Goal: Ask a question: Seek information or help from site administrators or community

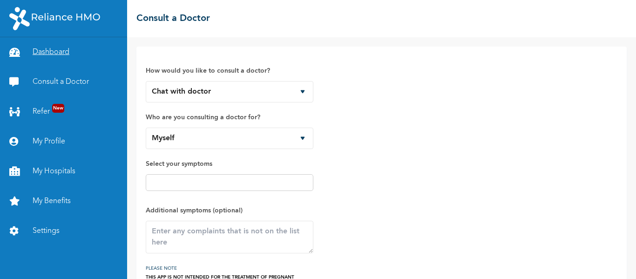
click at [50, 53] on link "Dashboard" at bounding box center [63, 52] width 127 height 30
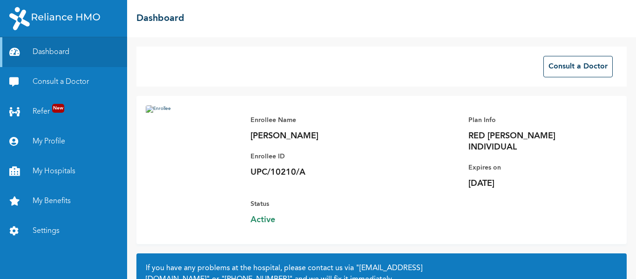
scroll to position [88, 0]
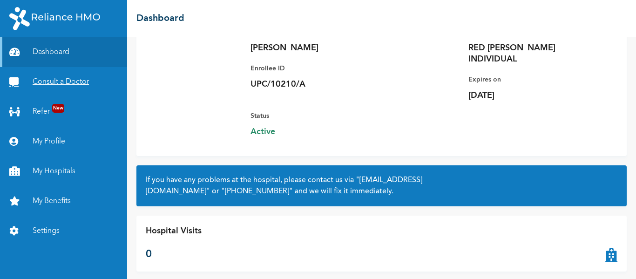
click at [49, 82] on link "Consult a Doctor" at bounding box center [63, 82] width 127 height 30
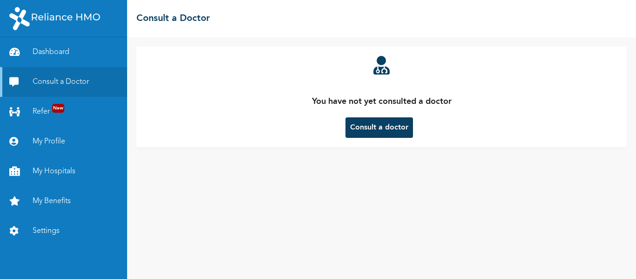
click at [353, 126] on button "Consult a doctor" at bounding box center [380, 127] width 68 height 20
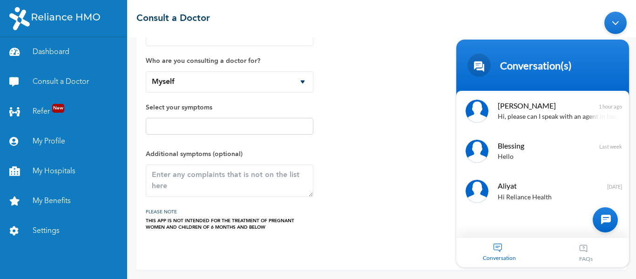
click at [499, 246] on div "Conversation" at bounding box center [500, 252] width 87 height 29
click at [604, 221] on div at bounding box center [605, 219] width 25 height 25
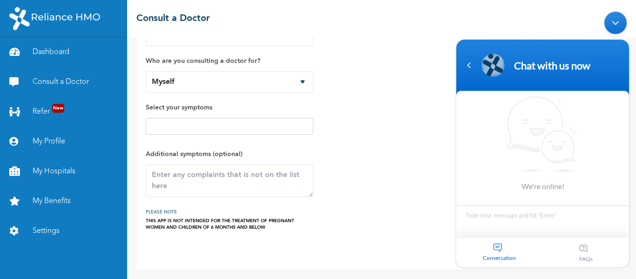
click at [473, 224] on textarea "Type your message and hit 'Enter'" at bounding box center [543, 221] width 173 height 33
type textarea "Hi"
type textarea "ca"
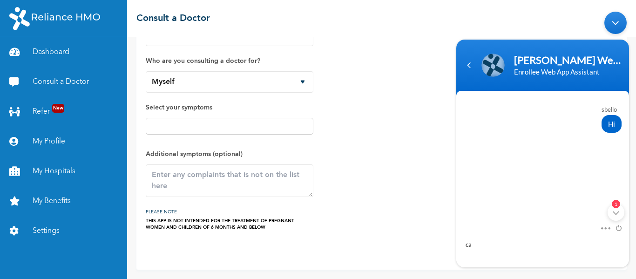
scroll to position [141, 0]
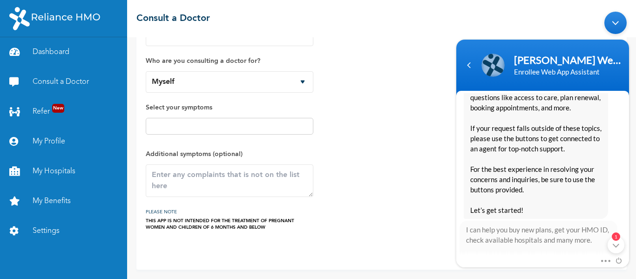
click at [617, 206] on div "Hello Sbello Welcome to Reliance HMO! My name is [PERSON_NAME], your digital as…" at bounding box center [543, 116] width 158 height 203
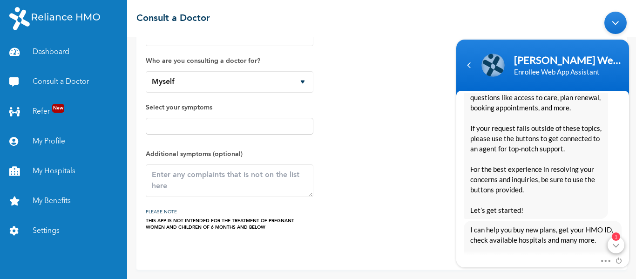
click at [620, 241] on div "1" at bounding box center [616, 244] width 17 height 17
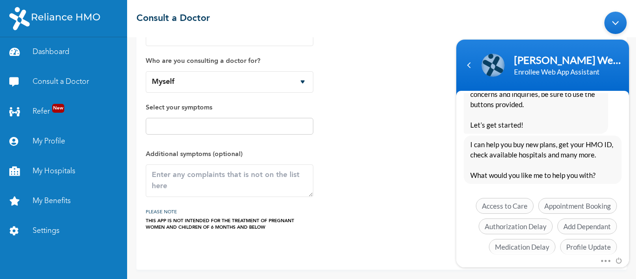
scroll to position [264, 0]
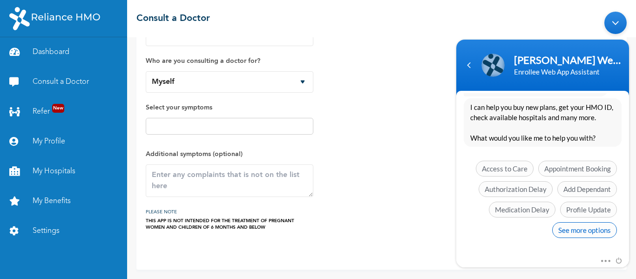
click at [576, 232] on span "See more options" at bounding box center [585, 230] width 65 height 16
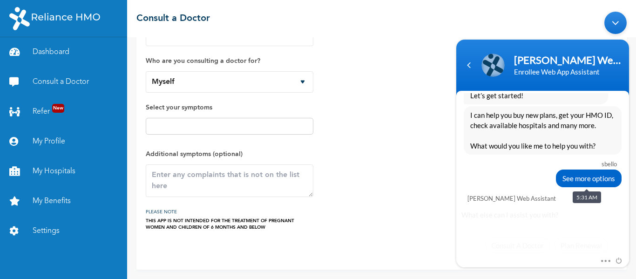
scroll to position [333, 0]
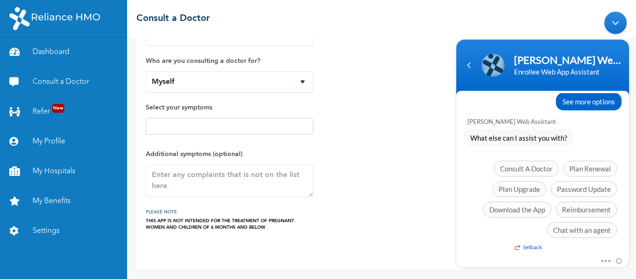
click at [534, 246] on em "Setback" at bounding box center [528, 246] width 27 height 7
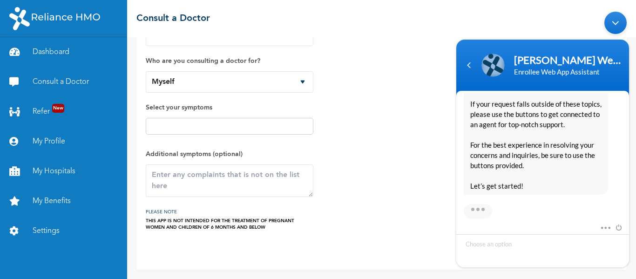
scroll to position [637, 0]
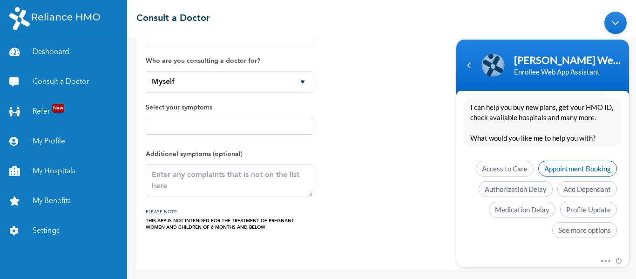
click at [574, 167] on span "Appointment Booking" at bounding box center [578, 168] width 79 height 16
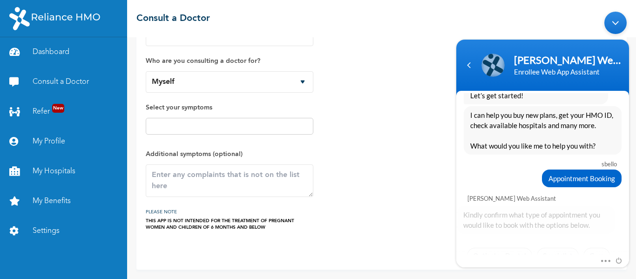
scroll to position [676, 0]
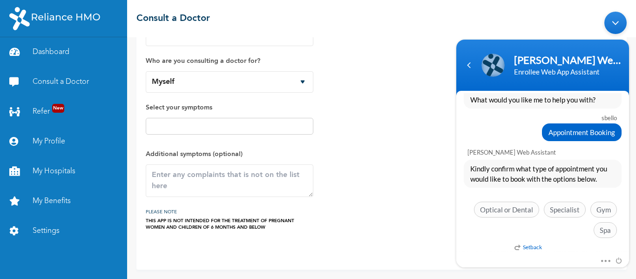
click at [527, 245] on em "Setback" at bounding box center [528, 246] width 27 height 7
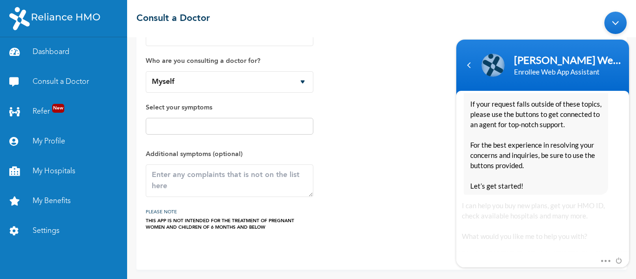
scroll to position [1021, 0]
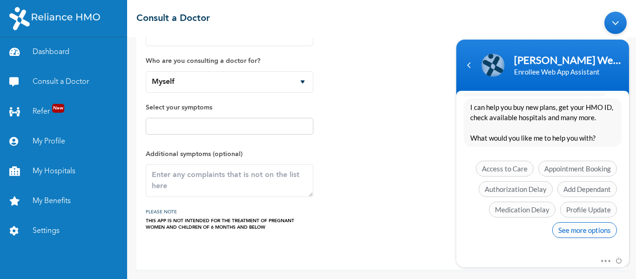
click at [568, 231] on span "See more options" at bounding box center [585, 230] width 65 height 16
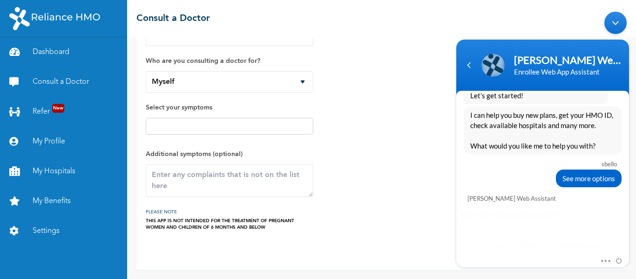
scroll to position [1090, 0]
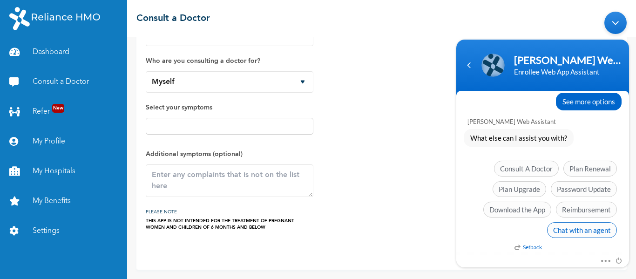
click at [587, 233] on span "Chat with an agent" at bounding box center [582, 230] width 70 height 16
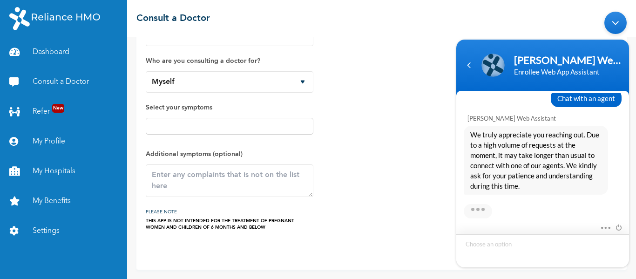
scroll to position [1232, 0]
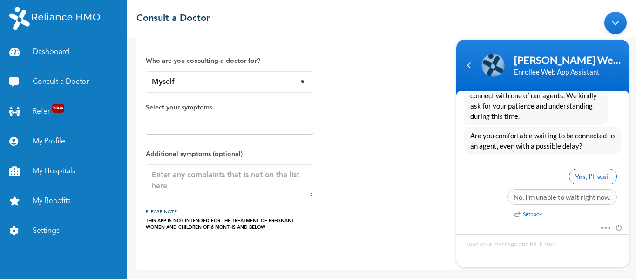
click at [588, 174] on span "Yes, I’ll wait" at bounding box center [593, 176] width 48 height 16
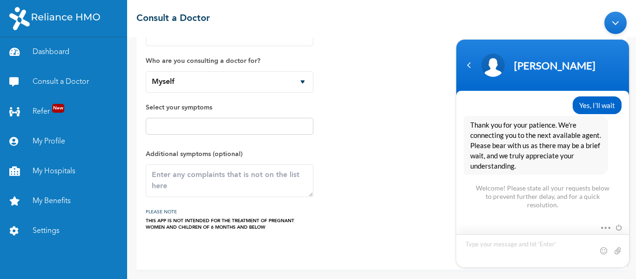
scroll to position [1369, 0]
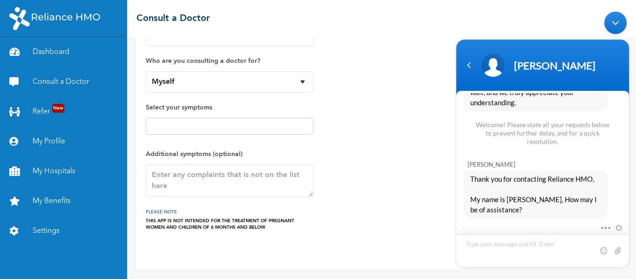
click at [509, 260] on textarea "Type your message and hit 'Enter'" at bounding box center [543, 250] width 173 height 33
type textarea "{"
type textarea "Please I want to schedule a medical checkup appointment"
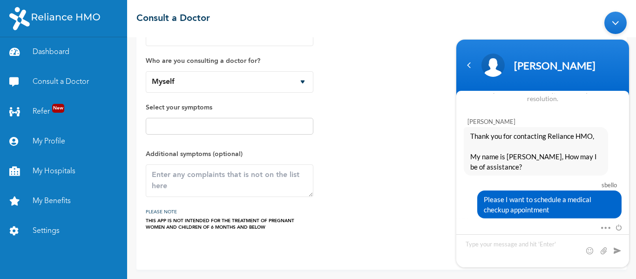
click at [633, 224] on body "[PERSON_NAME] sbello Hi [PERSON_NAME] Enrollee Web Assistant Hello [PERSON_NAME…" at bounding box center [543, 139] width 182 height 265
drag, startPoint x: 633, startPoint y: 224, endPoint x: 630, endPoint y: 229, distance: 5.8
click at [630, 229] on body "[PERSON_NAME] sbello Hi [PERSON_NAME] Enrollee Web Assistant Hello [PERSON_NAME…" at bounding box center [543, 139] width 182 height 265
click at [489, 249] on textarea "Type your message and hit 'Enter'" at bounding box center [543, 250] width 173 height 33
type textarea "Are you there Boss?"
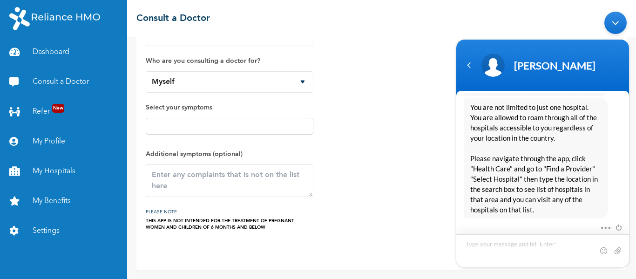
scroll to position [1685, 0]
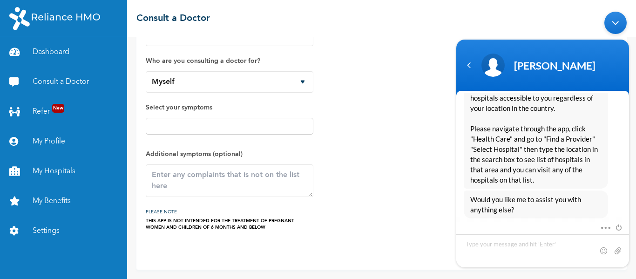
drag, startPoint x: 633, startPoint y: 165, endPoint x: 635, endPoint y: 130, distance: 35.9
click at [634, 130] on html "[PERSON_NAME] sbello Hi [PERSON_NAME] Enrollee Web Assistant Hello [PERSON_NAME…" at bounding box center [543, 139] width 182 height 265
drag, startPoint x: 631, startPoint y: 145, endPoint x: 633, endPoint y: 94, distance: 51.3
click at [633, 94] on body "[PERSON_NAME] sbello Hi [PERSON_NAME] Enrollee Web Assistant Hello [PERSON_NAME…" at bounding box center [543, 139] width 182 height 265
click at [610, 137] on div "You are not limited to just one hospital. You are allowed to roam through all o…" at bounding box center [543, 128] width 158 height 120
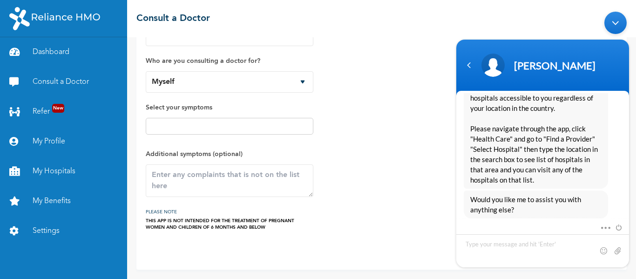
drag, startPoint x: 633, startPoint y: 132, endPoint x: 1088, endPoint y: 96, distance: 456.2
click at [634, 89] on html "[PERSON_NAME] sbello Hi [PERSON_NAME] Enrollee Web Assistant Hello [PERSON_NAME…" at bounding box center [543, 139] width 182 height 265
click at [632, 97] on body "[PERSON_NAME] sbello Hi [PERSON_NAME] Enrollee Web Assistant Hello [PERSON_NAME…" at bounding box center [543, 139] width 182 height 265
drag, startPoint x: 633, startPoint y: 92, endPoint x: 1088, endPoint y: 75, distance: 455.0
click at [634, 68] on html "[PERSON_NAME] sbello Hi [PERSON_NAME] Enrollee Web Assistant Hello [PERSON_NAME…" at bounding box center [543, 139] width 182 height 265
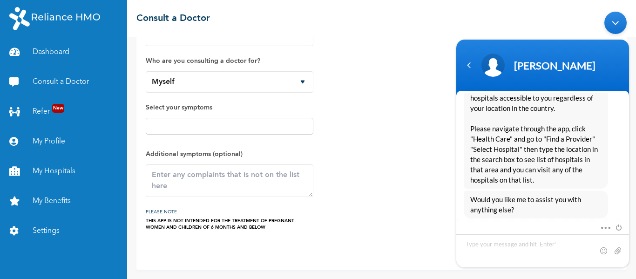
click at [632, 41] on body "[PERSON_NAME] sbello Hi [PERSON_NAME] Enrollee Web Assistant Hello [PERSON_NAME…" at bounding box center [543, 139] width 182 height 265
click at [581, 154] on span "You are not limited to just one hospital. You are allowed to roam through all o…" at bounding box center [536, 128] width 131 height 113
click at [470, 127] on div "You are not limited to just one hospital. You are allowed to roam through all o…" at bounding box center [536, 128] width 144 height 120
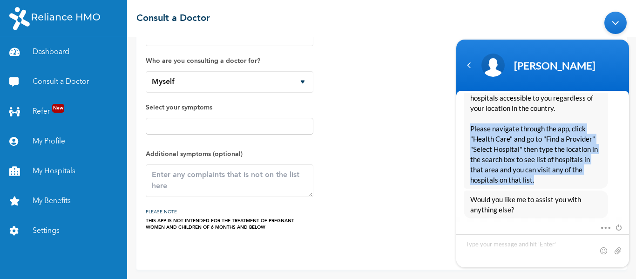
drag, startPoint x: 472, startPoint y: 125, endPoint x: 546, endPoint y: 186, distance: 95.3
click at [546, 186] on div "You are not limited to just one hospital. You are allowed to roam through all o…" at bounding box center [536, 128] width 144 height 120
copy span "Please navigate through the app, click "Health Care" and go to "Find a Provider…"
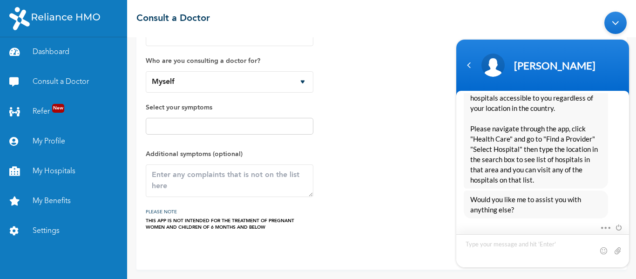
click at [523, 247] on textarea "Type your message and hit 'Enter'" at bounding box center [543, 250] width 173 height 33
type textarea "Thanks [PERSON_NAME]"
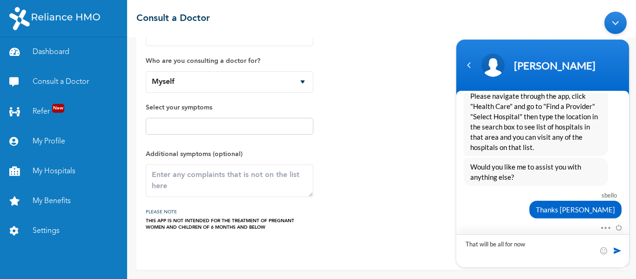
type textarea "That will be all for now"
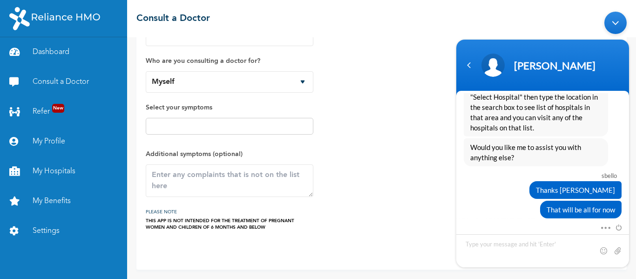
scroll to position [1780, 0]
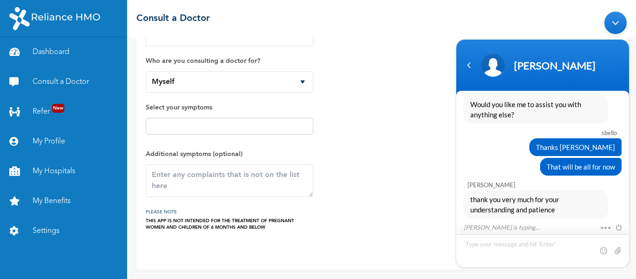
click at [499, 253] on textarea "Type your message and hit 'Enter'" at bounding box center [543, 250] width 173 height 33
click at [504, 250] on textarea "Type your message and hit 'Enter'" at bounding box center [543, 250] width 173 height 33
type textarea "S"
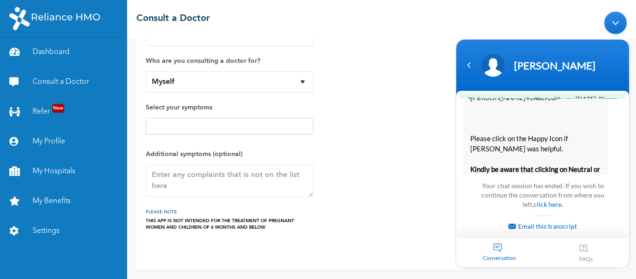
scroll to position [2093, 0]
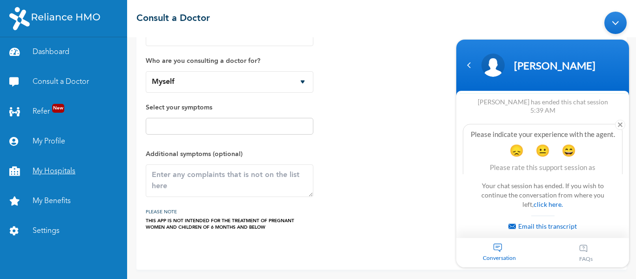
click at [44, 172] on link "My Hospitals" at bounding box center [63, 172] width 127 height 30
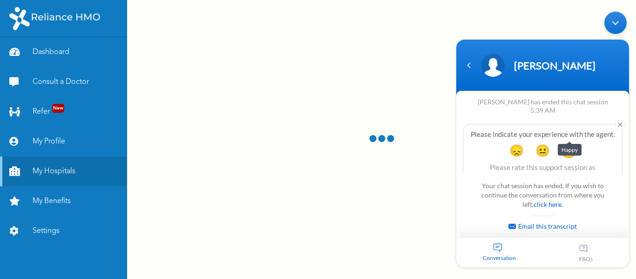
click at [573, 141] on span "😄" at bounding box center [569, 150] width 18 height 18
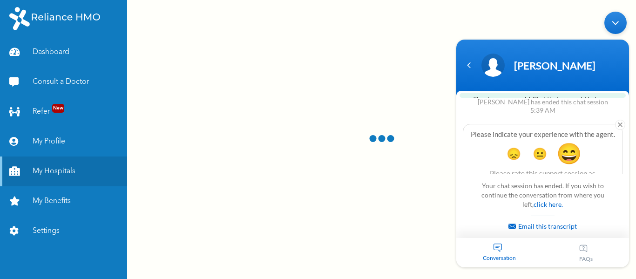
scroll to position [2168, 0]
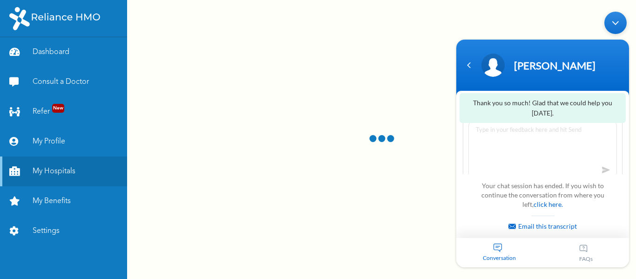
click at [494, 139] on textarea at bounding box center [543, 150] width 149 height 62
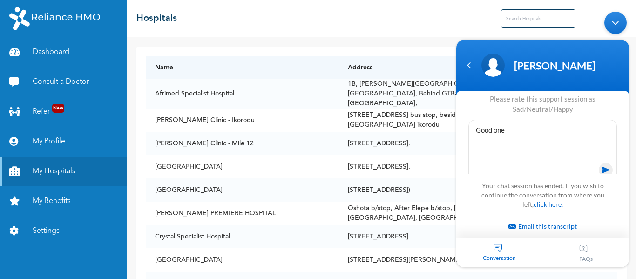
type textarea "Good one"
click at [603, 163] on span at bounding box center [606, 170] width 14 height 14
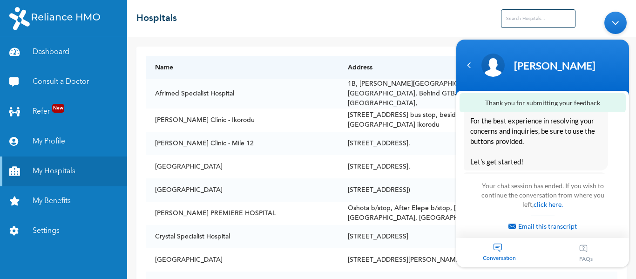
scroll to position [2091, 0]
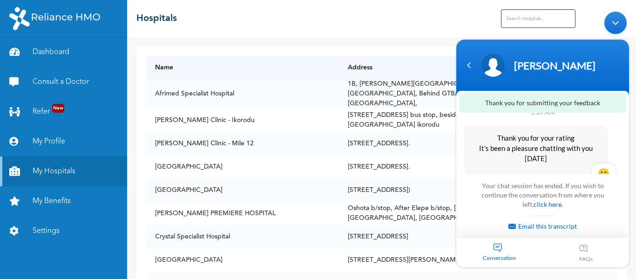
click at [621, 28] on div "Minimize live chat window" at bounding box center [616, 22] width 22 height 22
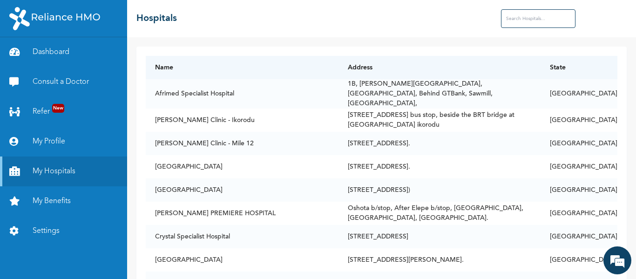
click at [530, 18] on input "text" at bounding box center [538, 18] width 75 height 19
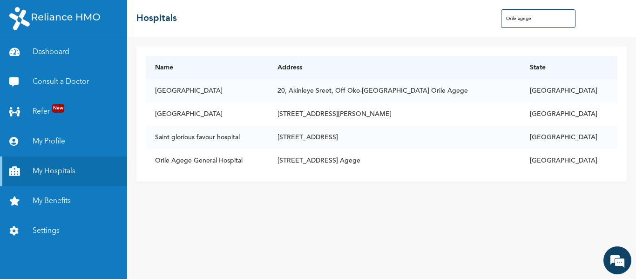
type input "Orile agege"
